Goal: Answer question/provide support

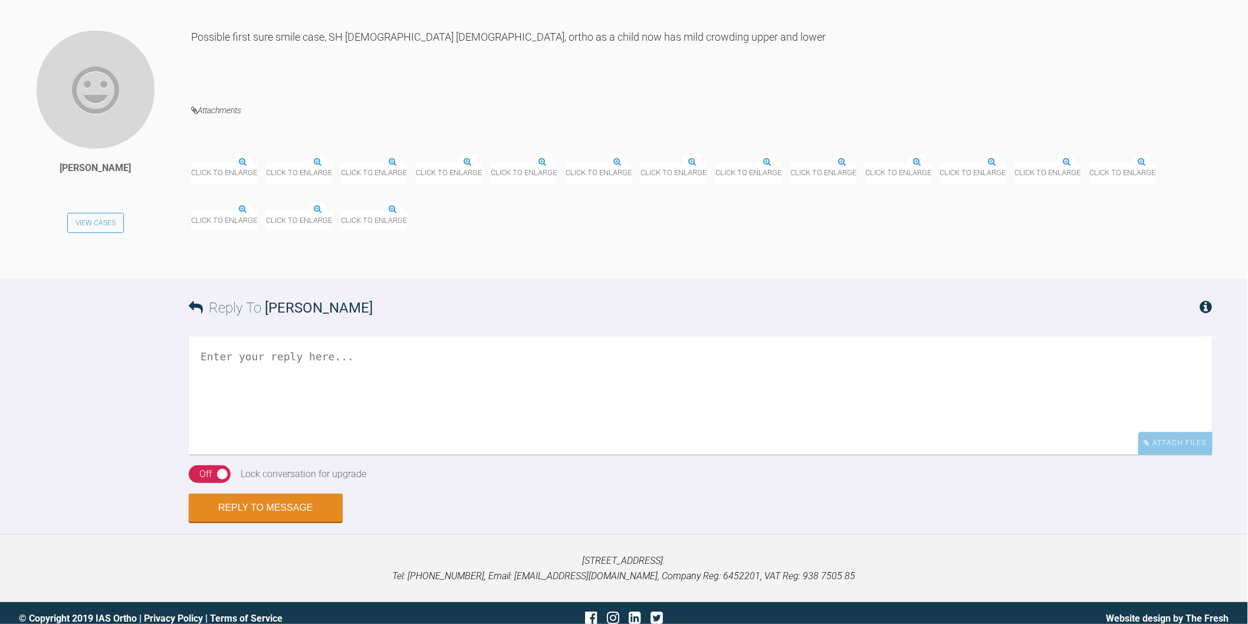
scroll to position [1141, 0]
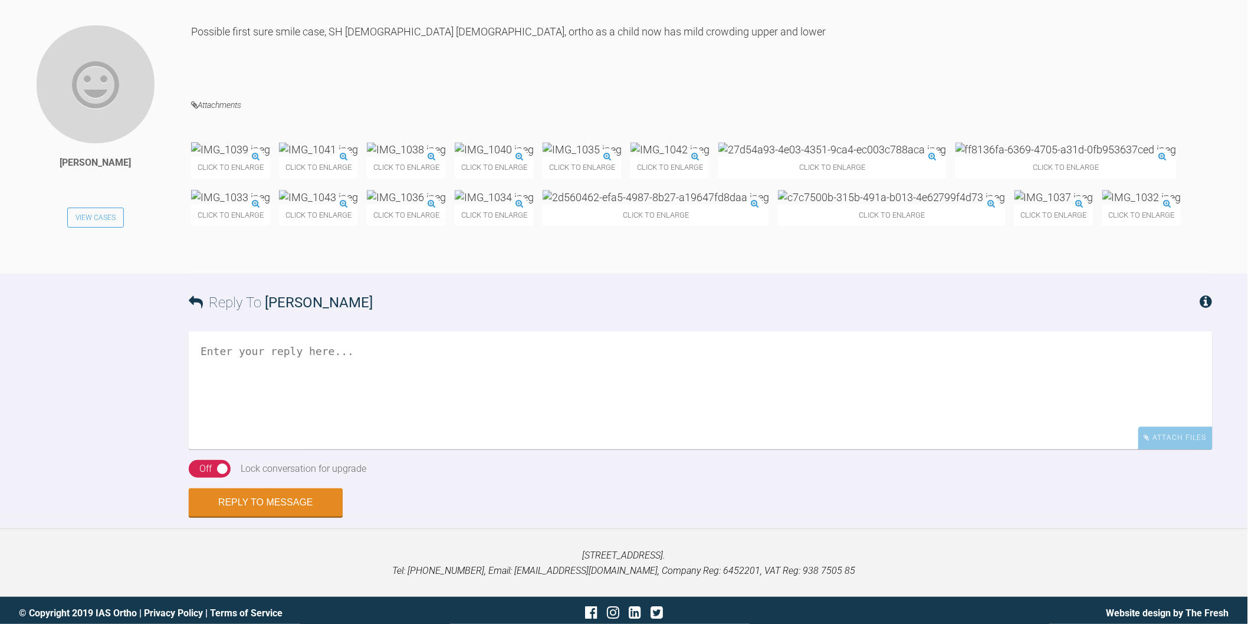
click at [621, 142] on img at bounding box center [581, 149] width 79 height 15
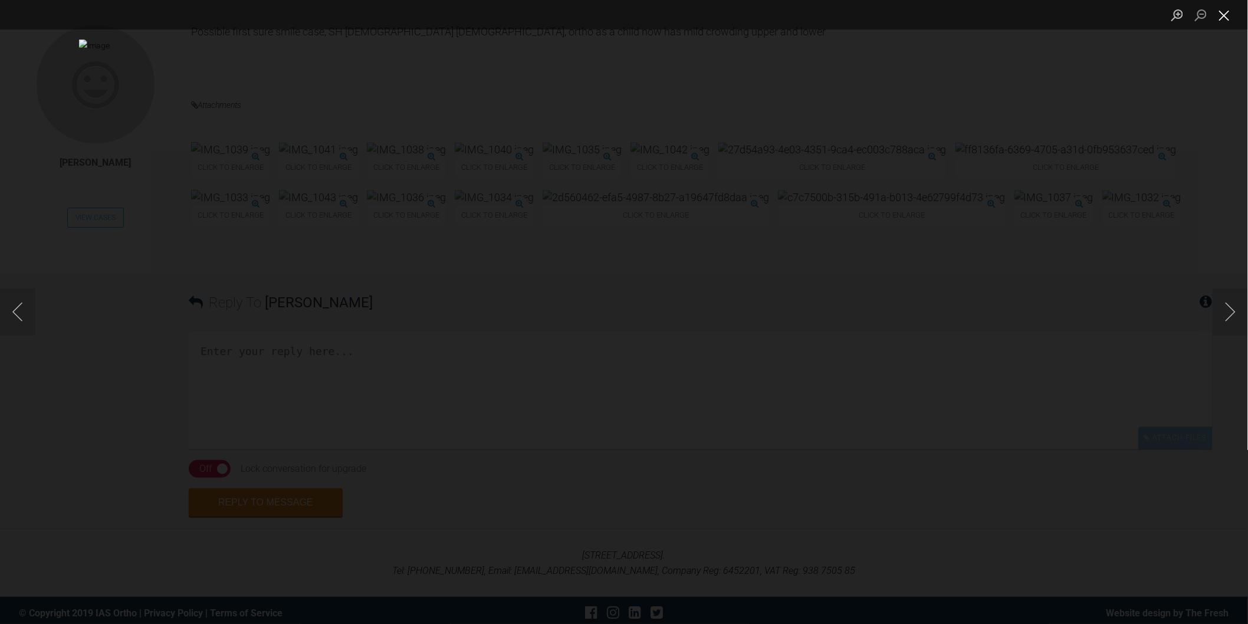
click at [1224, 15] on button "Close lightbox" at bounding box center [1224, 15] width 24 height 21
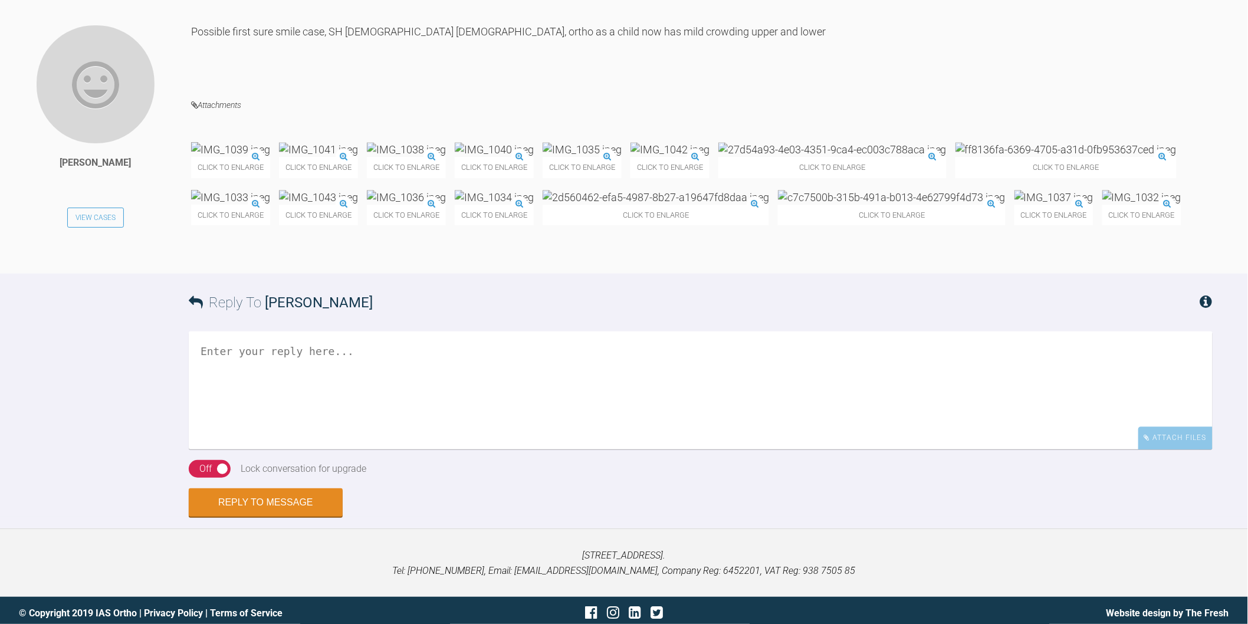
click at [709, 142] on img at bounding box center [669, 149] width 79 height 15
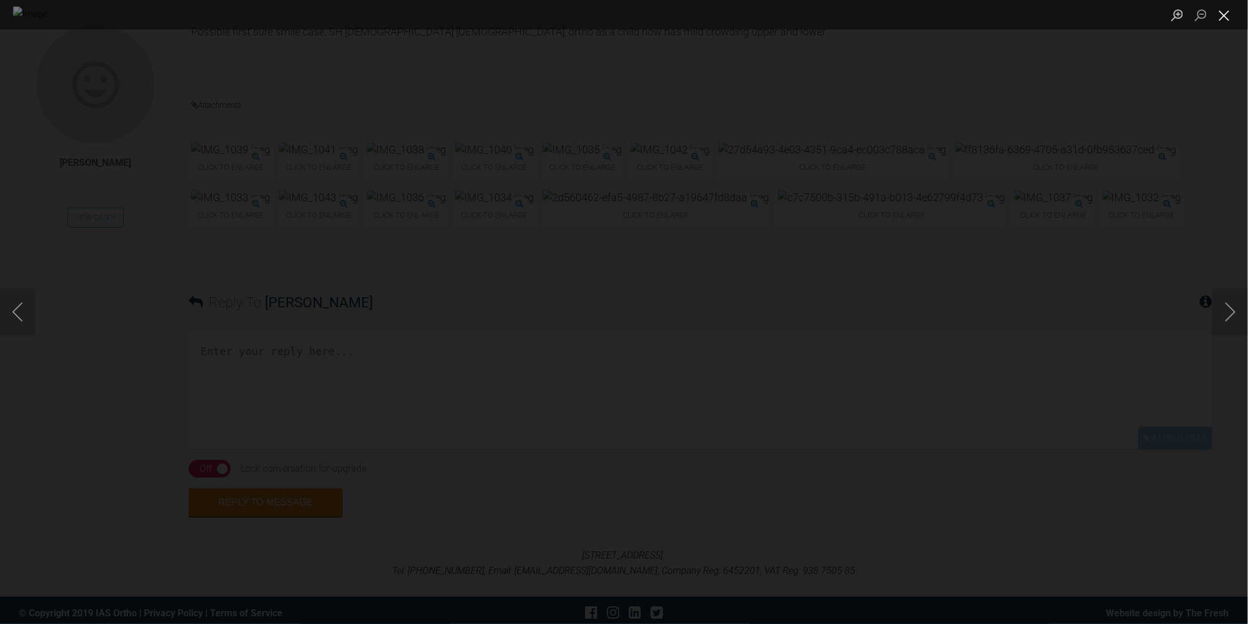
click at [1231, 12] on button "Close lightbox" at bounding box center [1224, 15] width 24 height 21
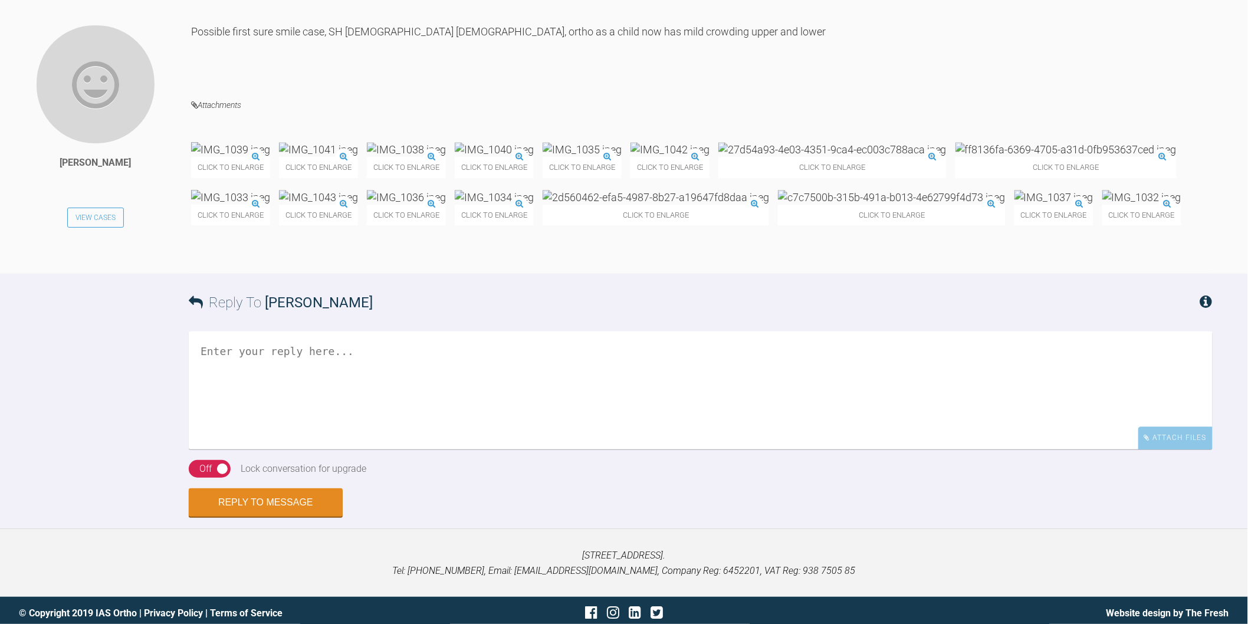
click at [621, 142] on img at bounding box center [581, 149] width 79 height 15
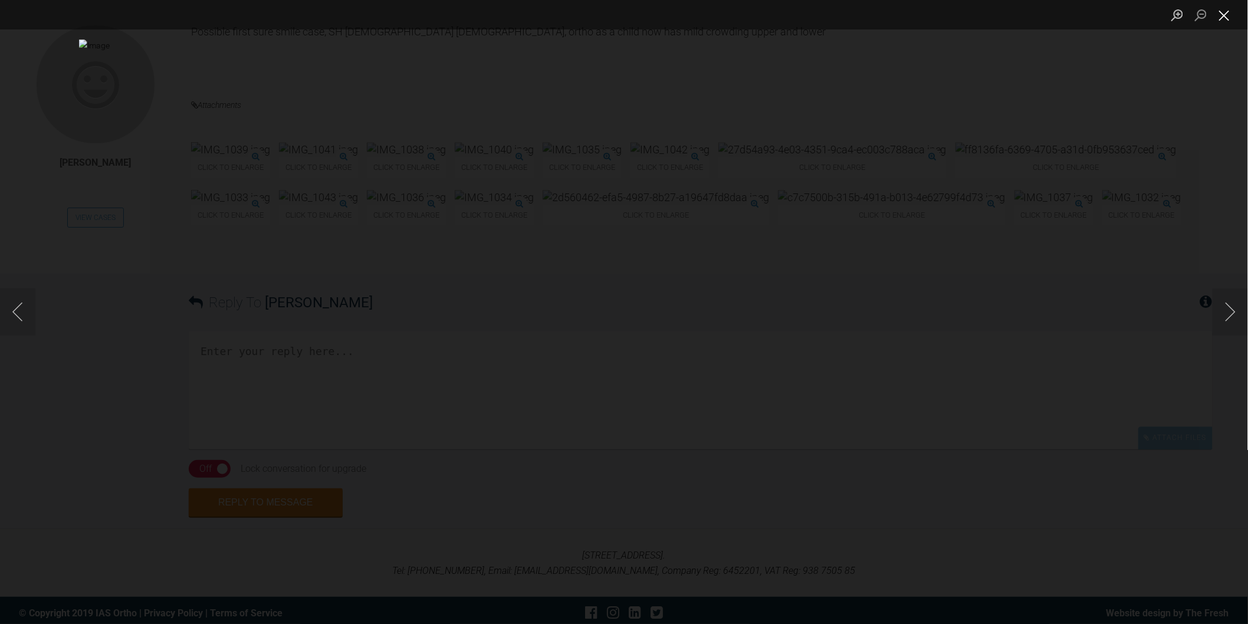
click at [1220, 19] on button "Close lightbox" at bounding box center [1224, 15] width 24 height 21
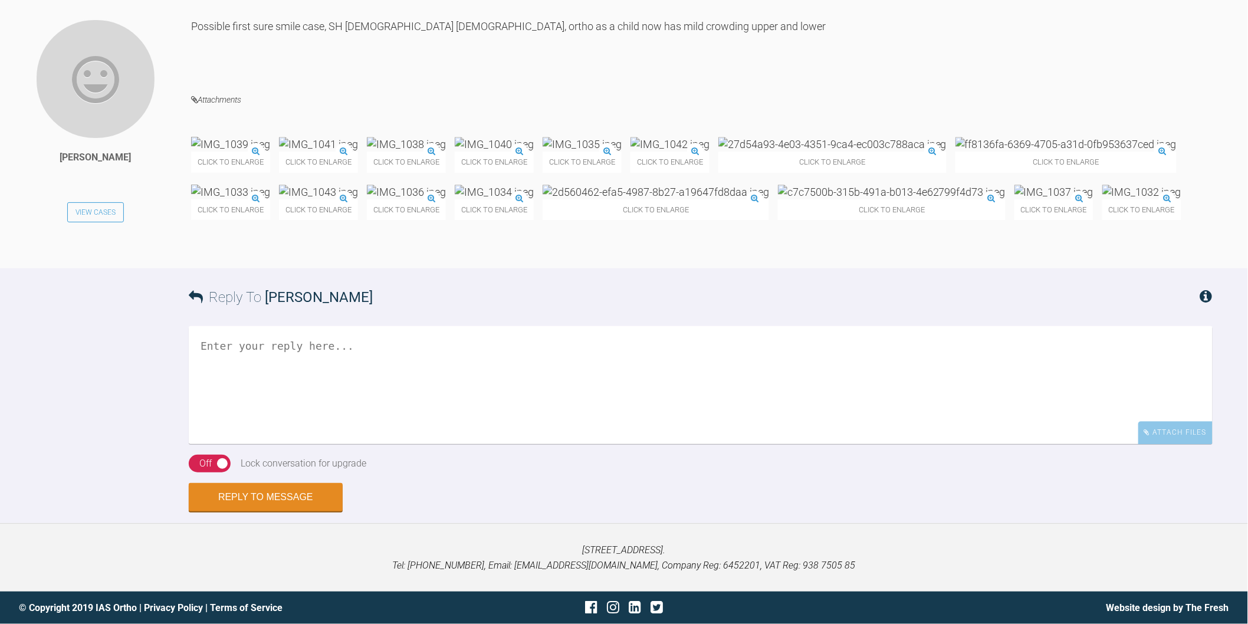
scroll to position [1272, 0]
drag, startPoint x: 531, startPoint y: 534, endPoint x: 532, endPoint y: 546, distance: 11.9
click at [531, 444] on textarea at bounding box center [701, 385] width 1024 height 118
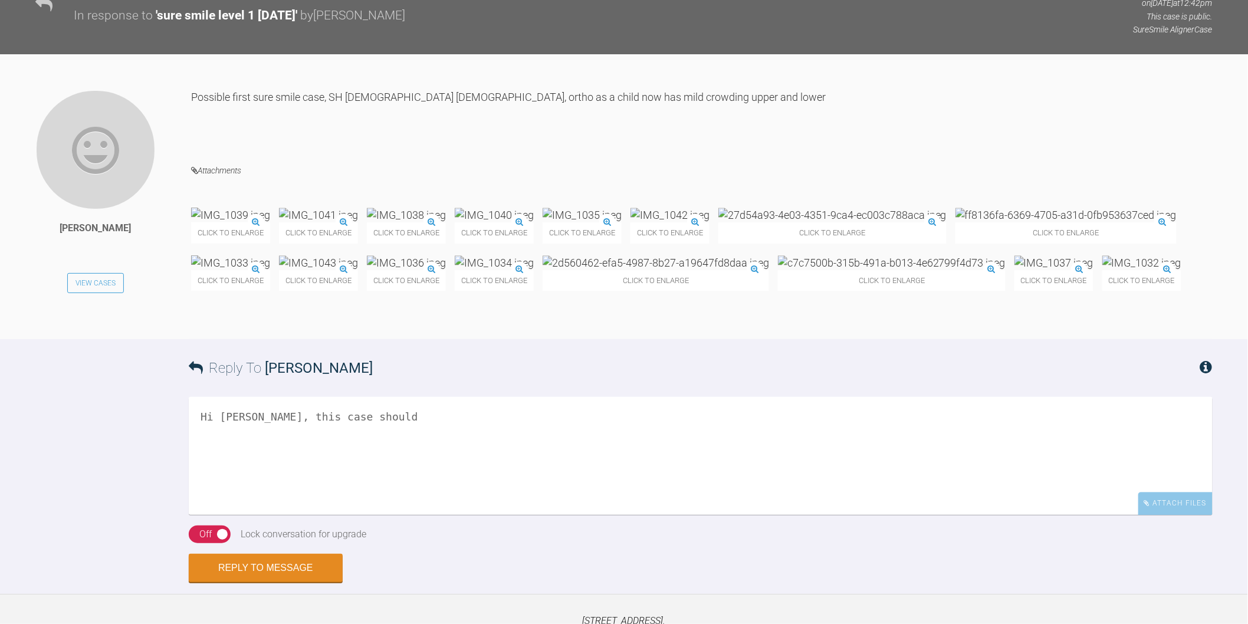
scroll to position [1404, 0]
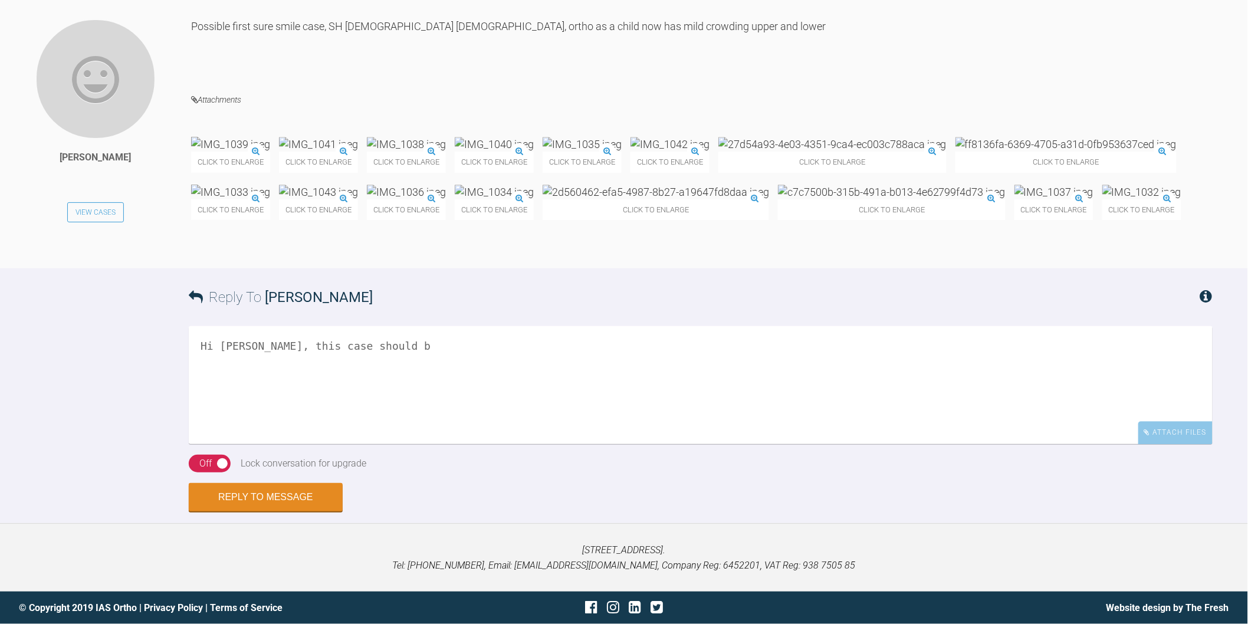
type textarea "Hi Amna, this case should b"
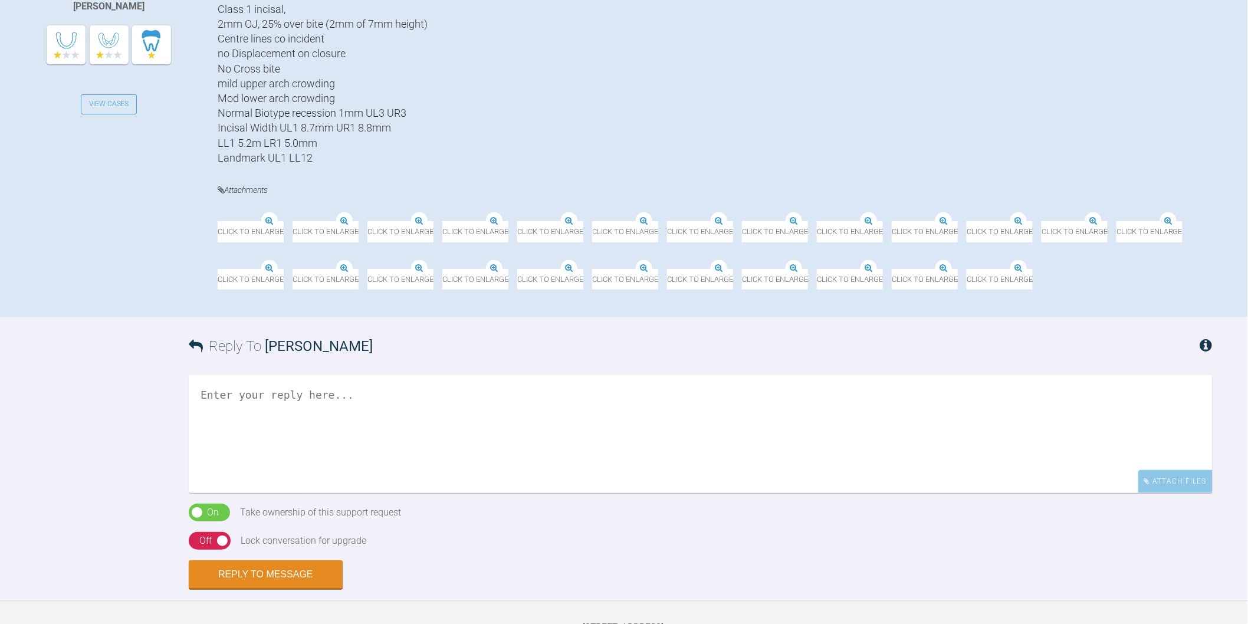
scroll to position [458, 0]
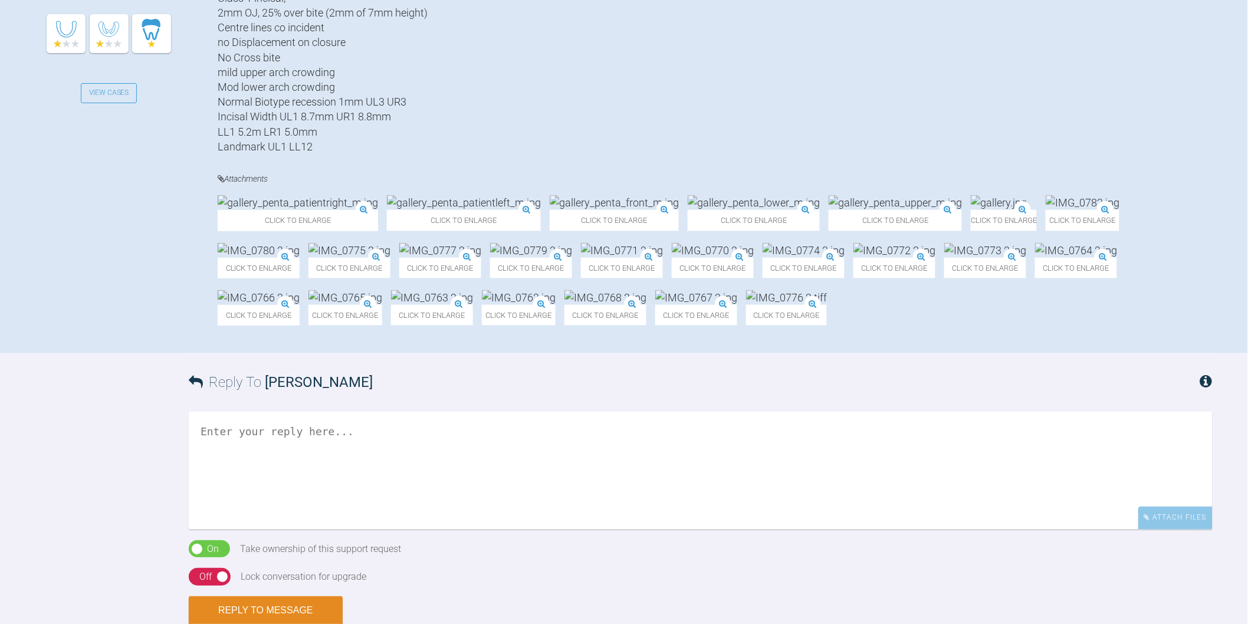
click at [1070, 210] on img at bounding box center [1082, 202] width 74 height 15
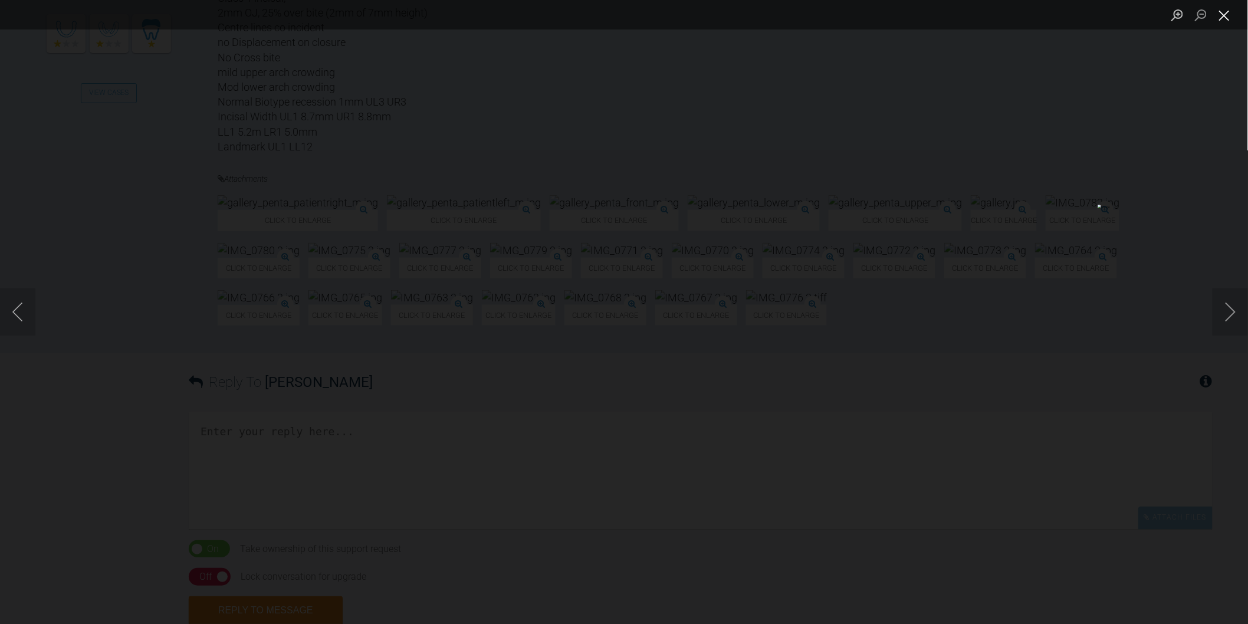
click at [1222, 10] on button "Close lightbox" at bounding box center [1224, 15] width 24 height 21
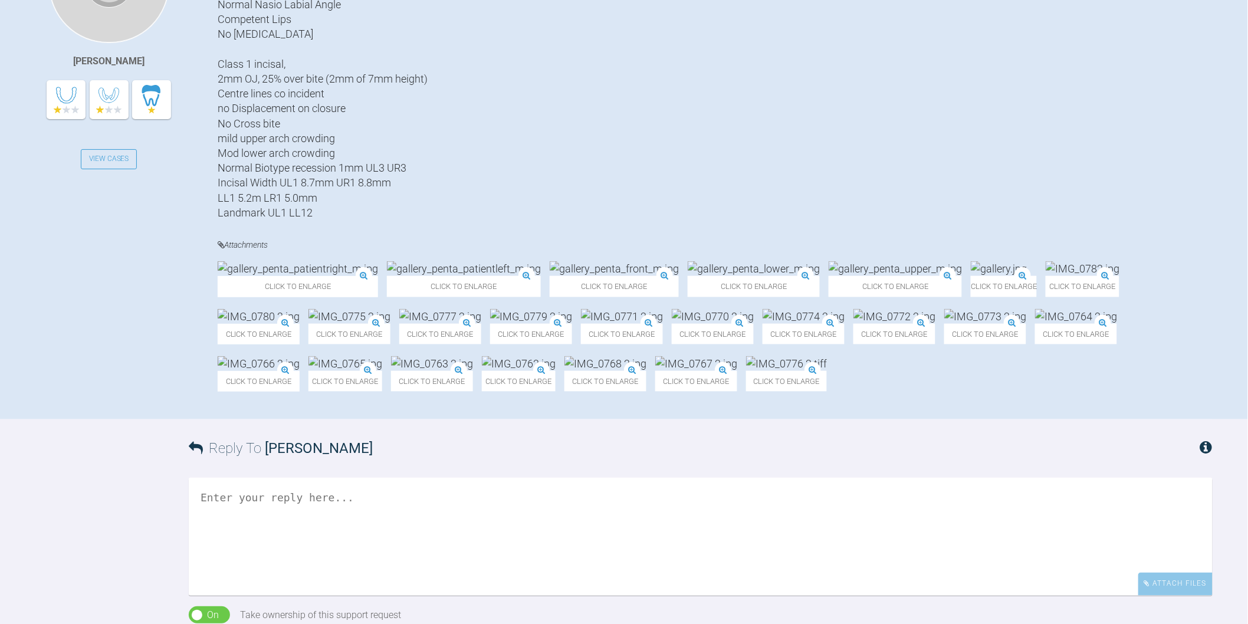
scroll to position [393, 0]
click at [1055, 275] on img at bounding box center [1082, 268] width 74 height 15
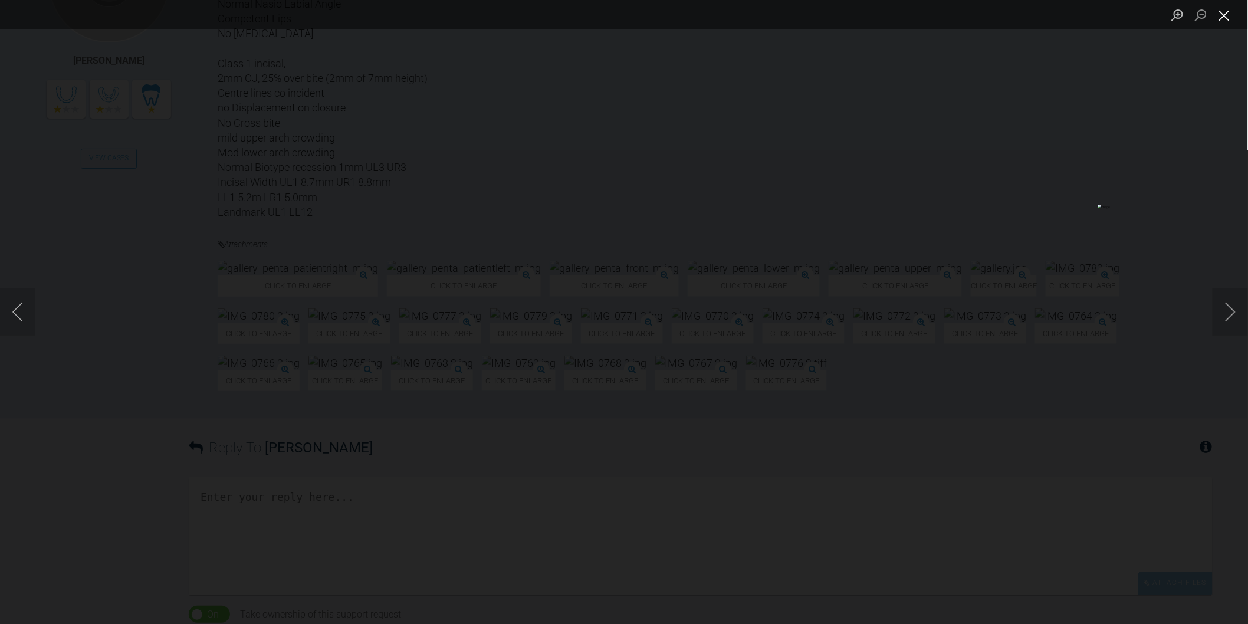
click at [1224, 18] on button "Close lightbox" at bounding box center [1224, 15] width 24 height 21
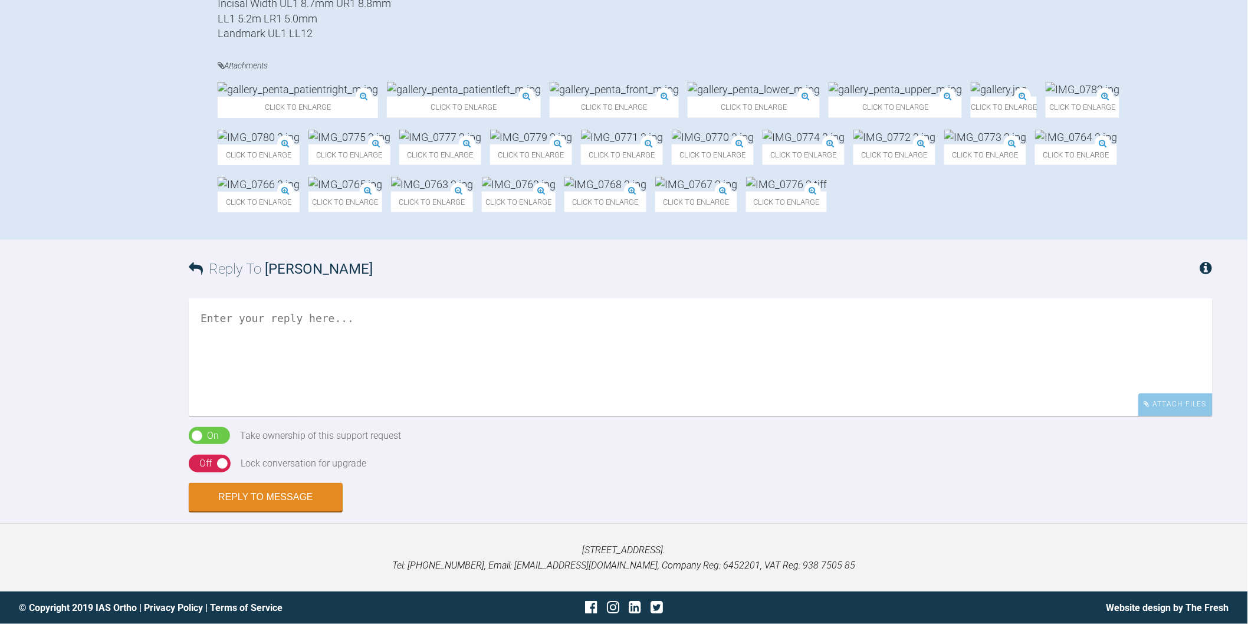
scroll to position [590, 0]
click at [753, 144] on img at bounding box center [713, 137] width 82 height 15
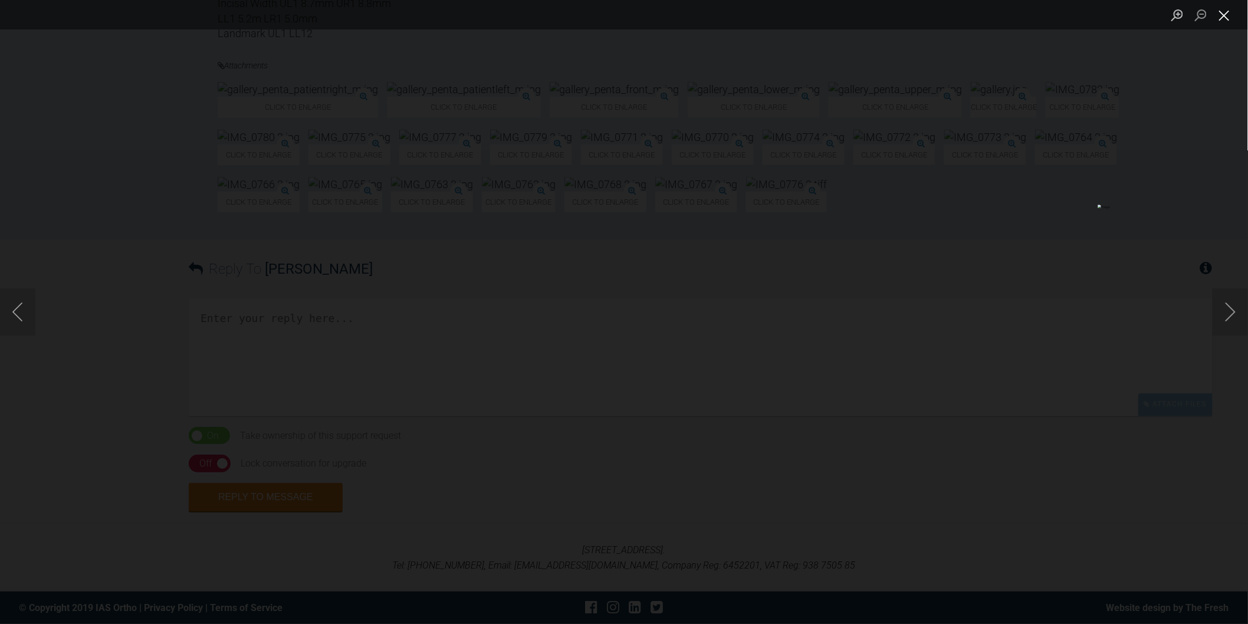
click at [1224, 14] on button "Close lightbox" at bounding box center [1224, 15] width 24 height 21
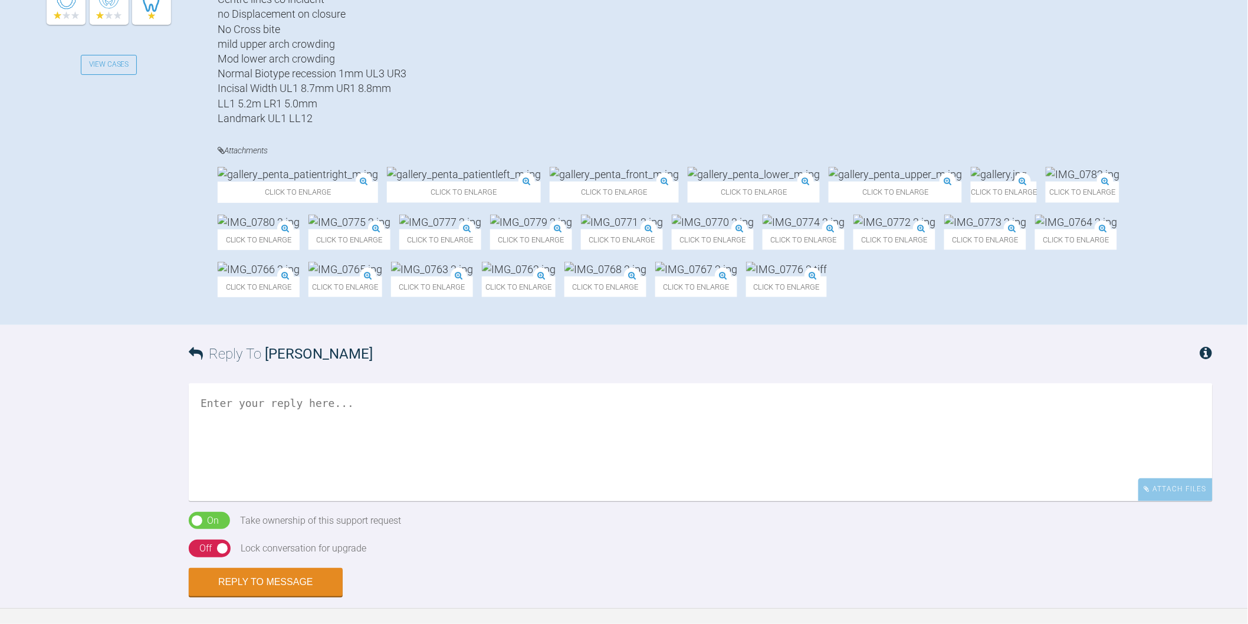
scroll to position [524, 0]
